Goal: Information Seeking & Learning: Learn about a topic

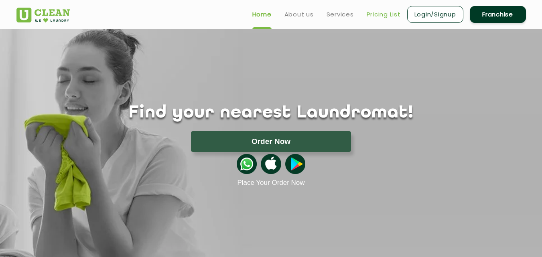
click at [373, 15] on link "Pricing List" at bounding box center [383, 15] width 34 height 10
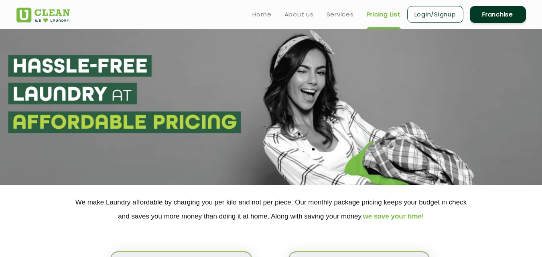
select select "0"
click at [299, 14] on link "About us" at bounding box center [298, 15] width 29 height 10
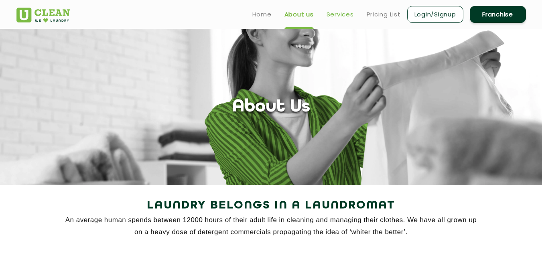
click at [338, 14] on link "Services" at bounding box center [339, 15] width 27 height 10
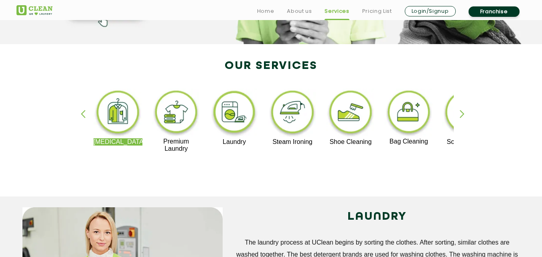
scroll to position [160, 0]
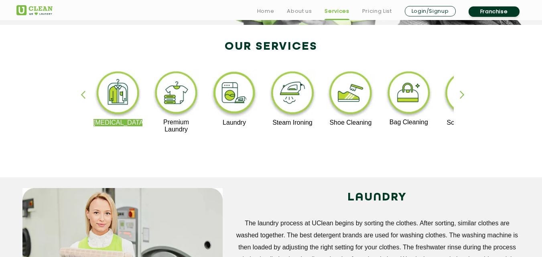
click at [354, 109] on img at bounding box center [350, 94] width 49 height 50
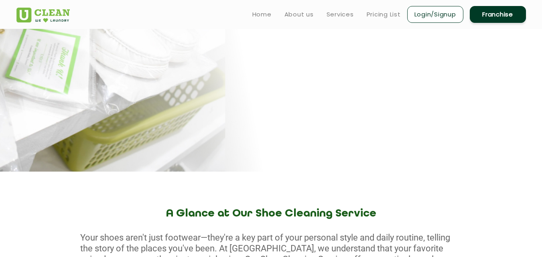
scroll to position [80, 0]
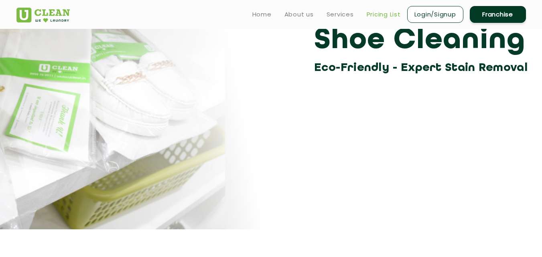
click at [384, 15] on link "Pricing List" at bounding box center [383, 15] width 34 height 10
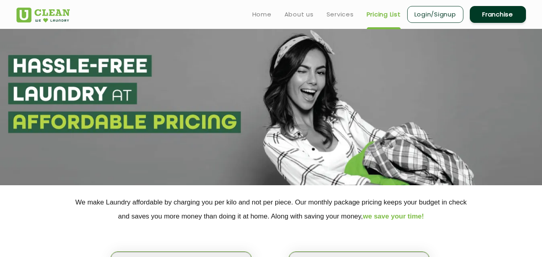
click at [380, 14] on link "Pricing List" at bounding box center [383, 15] width 34 height 10
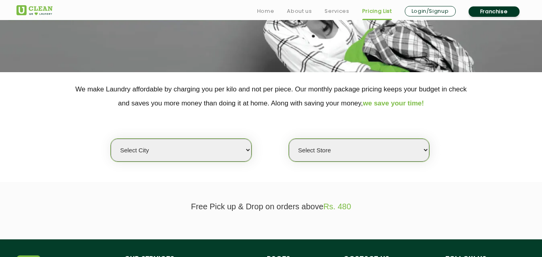
scroll to position [200, 0]
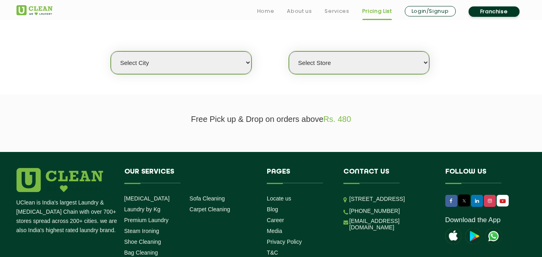
click at [246, 62] on select "Select city [GEOGRAPHIC_DATA] [GEOGRAPHIC_DATA] [GEOGRAPHIC_DATA] [GEOGRAPHIC_D…" at bounding box center [181, 62] width 140 height 23
click at [247, 62] on select "Select city [GEOGRAPHIC_DATA] [GEOGRAPHIC_DATA] [GEOGRAPHIC_DATA] [GEOGRAPHIC_D…" at bounding box center [181, 62] width 140 height 23
click at [247, 61] on select "Select city [GEOGRAPHIC_DATA] [GEOGRAPHIC_DATA] [GEOGRAPHIC_DATA] [GEOGRAPHIC_D…" at bounding box center [181, 62] width 140 height 23
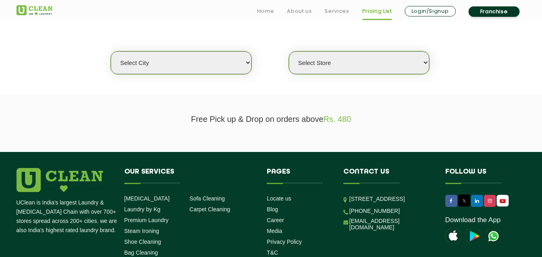
select select "8"
click at [111, 51] on select "Select city [GEOGRAPHIC_DATA] [GEOGRAPHIC_DATA] [GEOGRAPHIC_DATA] [GEOGRAPHIC_D…" at bounding box center [181, 62] width 140 height 23
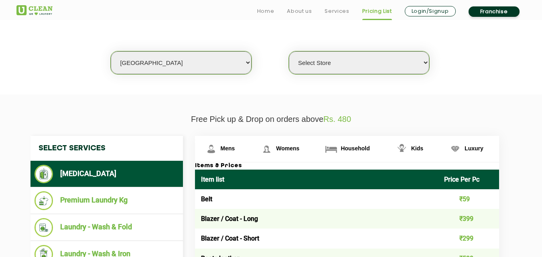
click at [330, 62] on select "Select Store [GEOGRAPHIC_DATA] [GEOGRAPHIC_DATA] [GEOGRAPHIC_DATA] [GEOGRAPHIC_…" at bounding box center [359, 62] width 140 height 23
select select "304"
click at [289, 51] on select "Select Store [GEOGRAPHIC_DATA] [GEOGRAPHIC_DATA] [GEOGRAPHIC_DATA] [GEOGRAPHIC_…" at bounding box center [359, 62] width 140 height 23
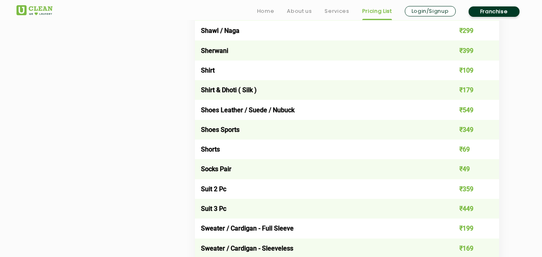
scroll to position [1162, 0]
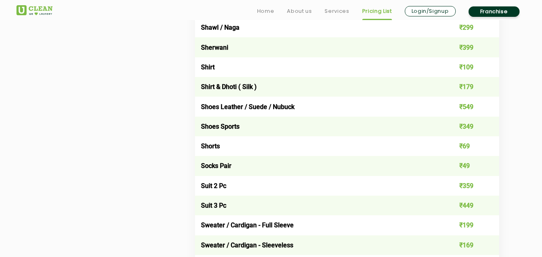
click at [228, 124] on td "Shoes Sports" at bounding box center [316, 127] width 243 height 20
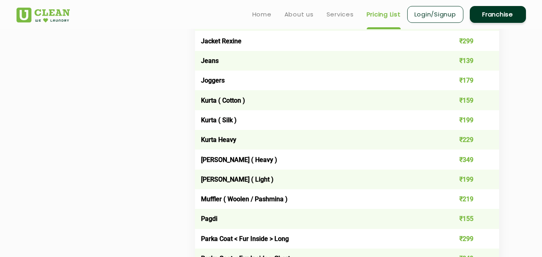
scroll to position [681, 0]
